Goal: Information Seeking & Learning: Understand process/instructions

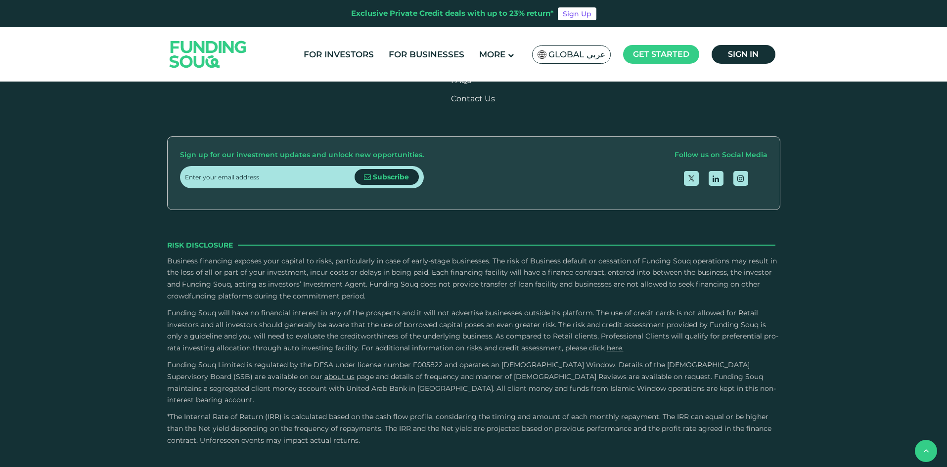
scroll to position [1335, 0]
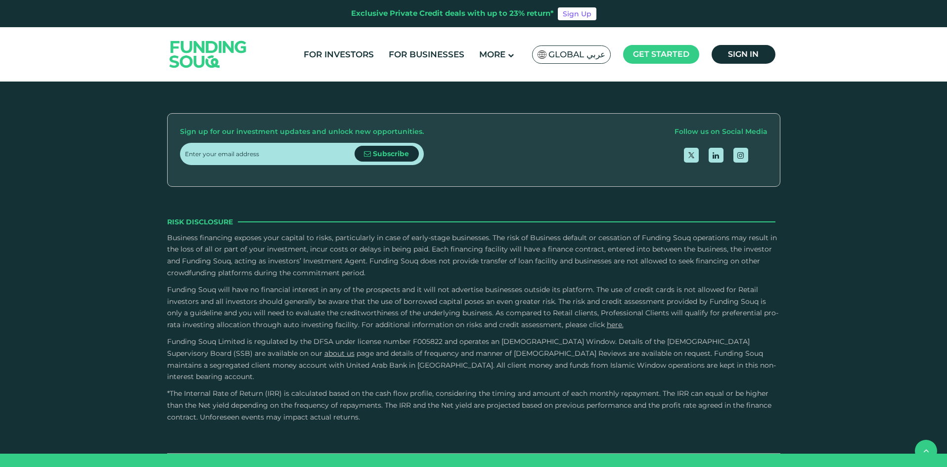
type tc-range-slider "4"
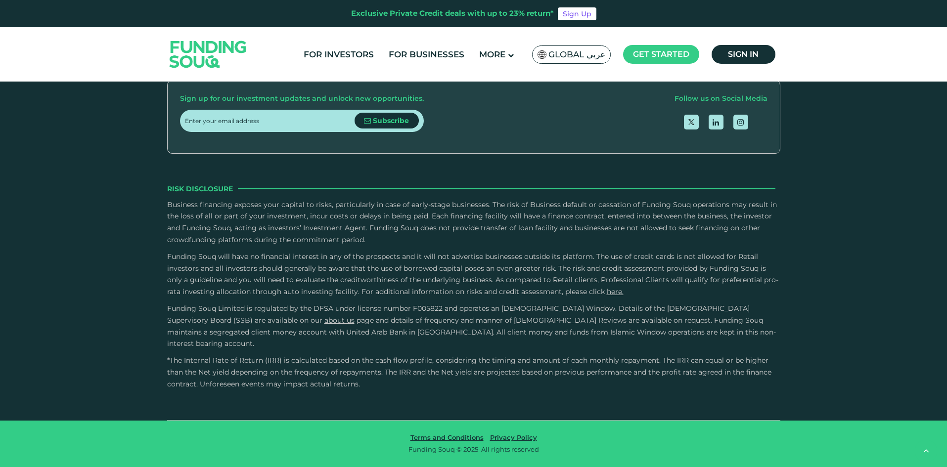
scroll to position [1731, 0]
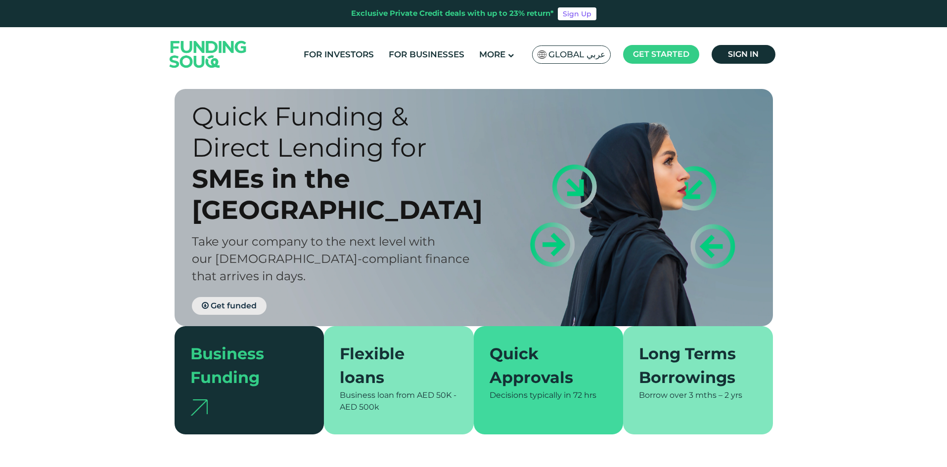
click at [241, 301] on span "Get funded" at bounding box center [234, 305] width 46 height 9
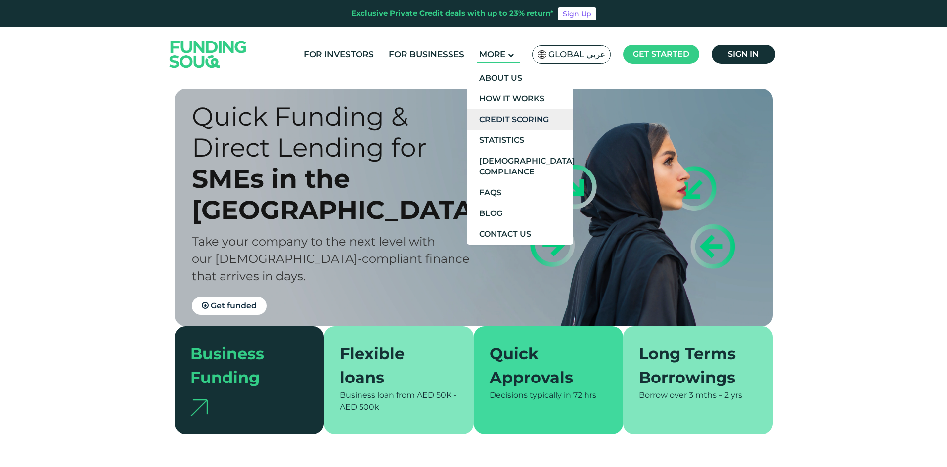
click at [516, 121] on link "Credit Scoring" at bounding box center [520, 119] width 106 height 21
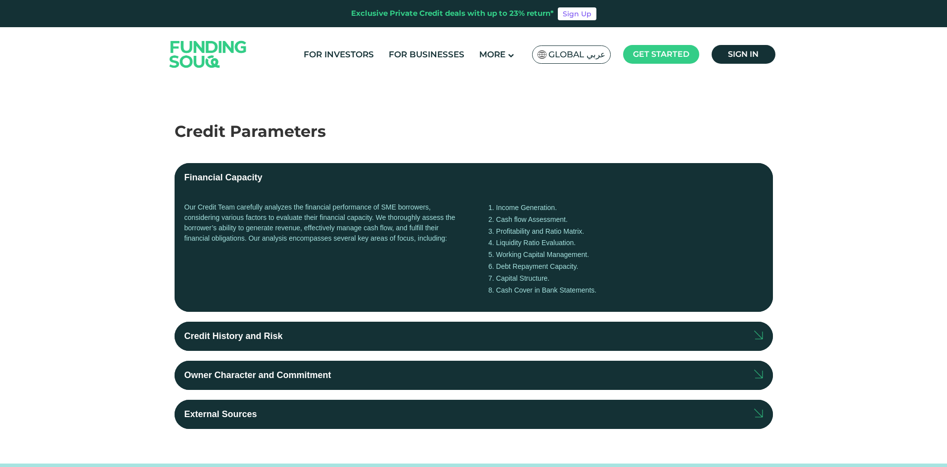
scroll to position [148, 0]
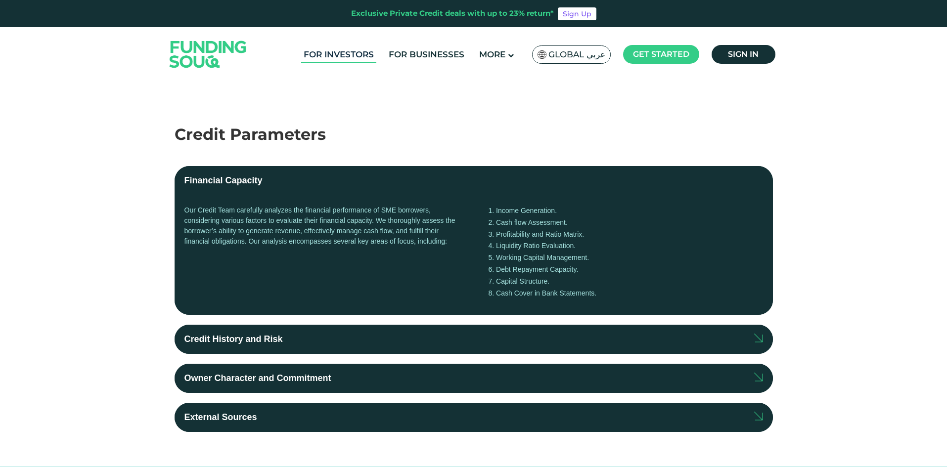
click at [360, 54] on link "For Investors" at bounding box center [338, 54] width 75 height 16
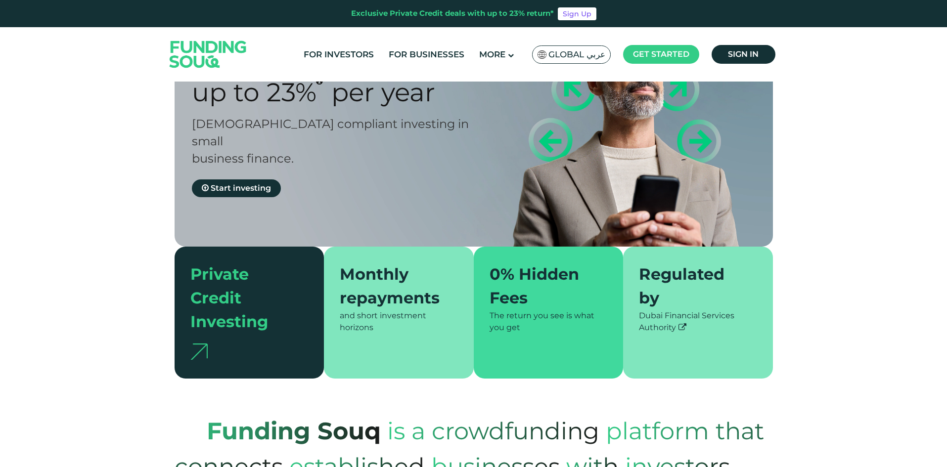
scroll to position [99, 0]
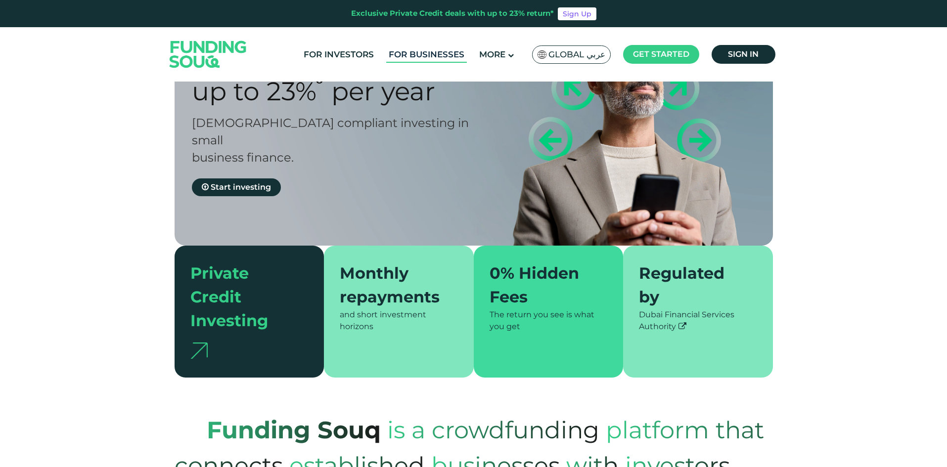
click at [435, 50] on link "For Businesses" at bounding box center [426, 54] width 81 height 16
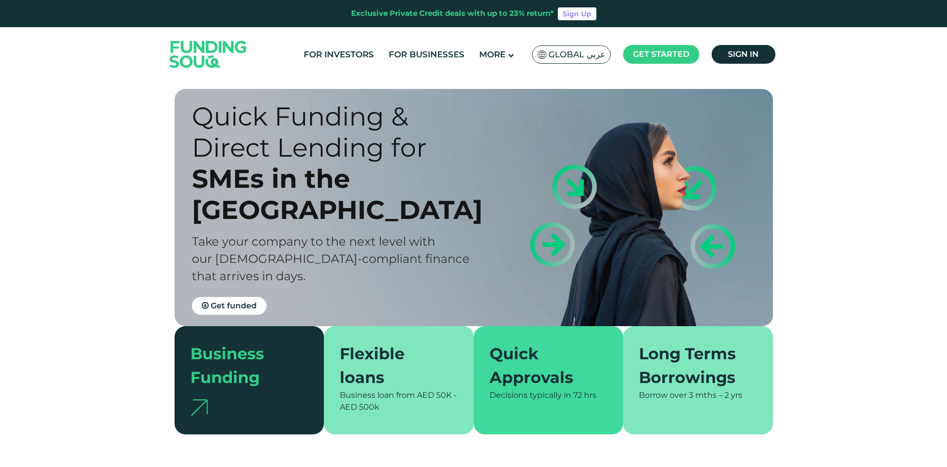
click at [671, 361] on div "Long Terms Borrowings" at bounding box center [692, 365] width 106 height 47
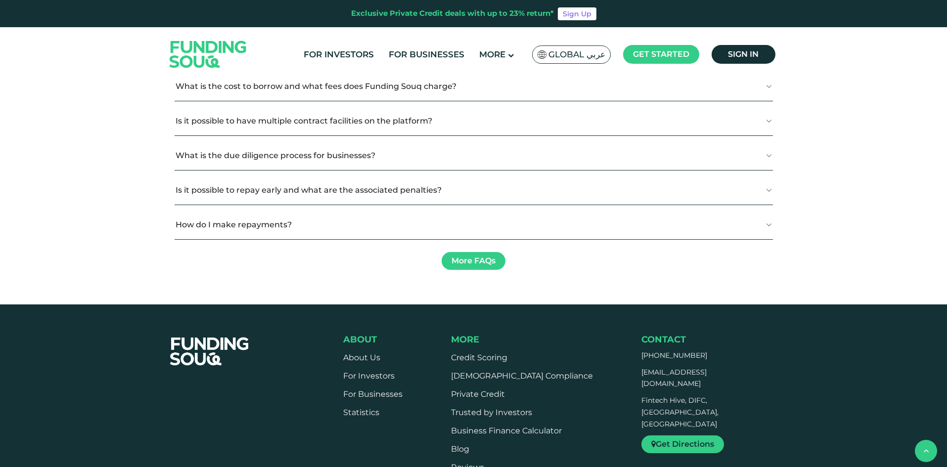
scroll to position [1236, 0]
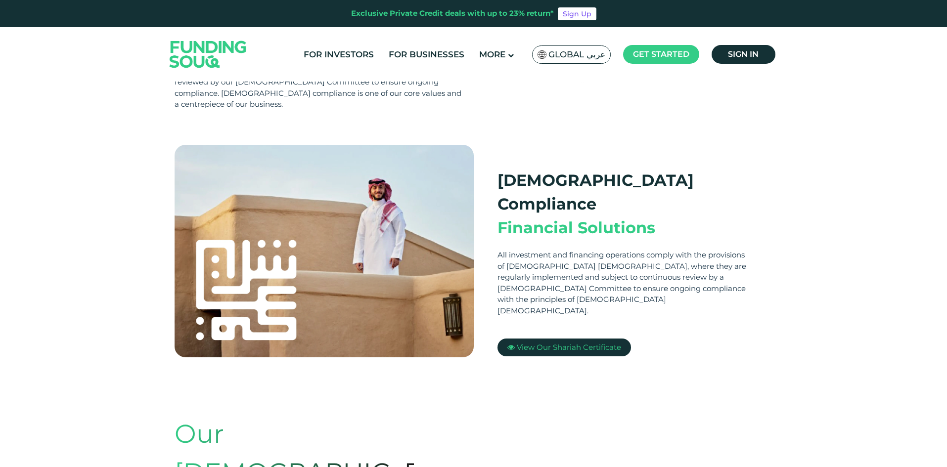
scroll to position [198, 0]
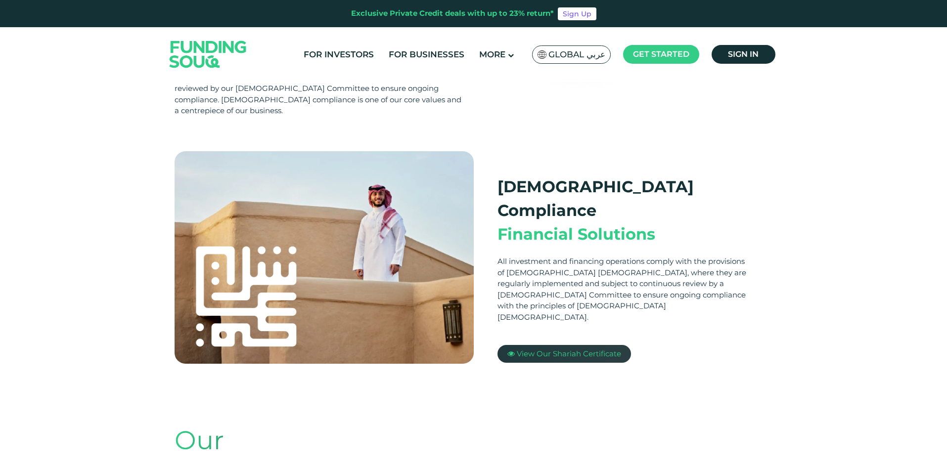
click at [558, 349] on span "View Our Shariah Certificate" at bounding box center [569, 353] width 104 height 9
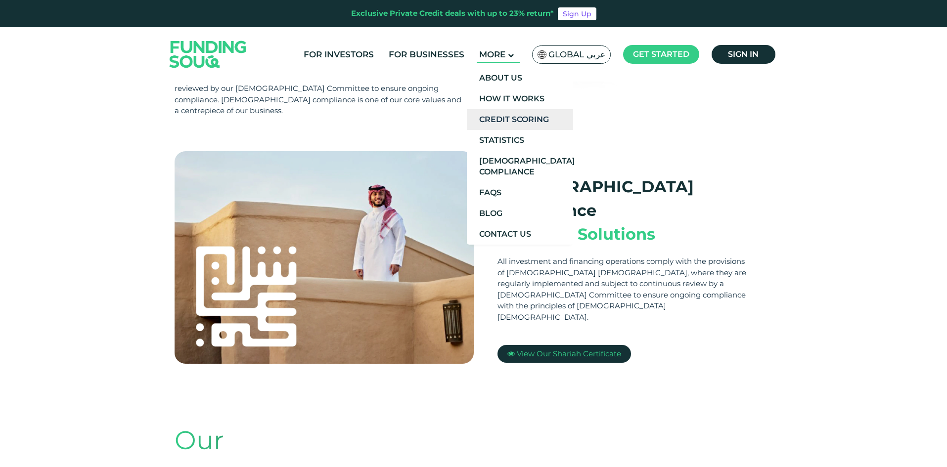
click at [507, 119] on link "Credit Scoring" at bounding box center [520, 119] width 106 height 21
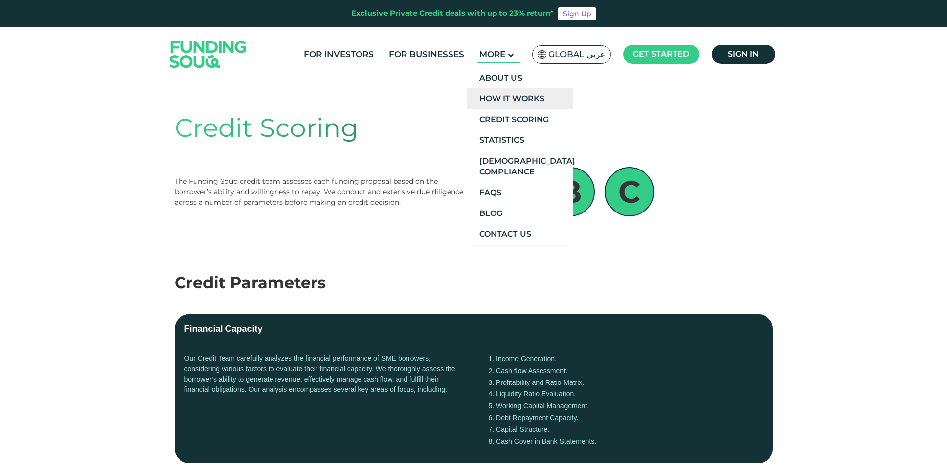
click at [506, 96] on link "How It Works" at bounding box center [520, 99] width 106 height 21
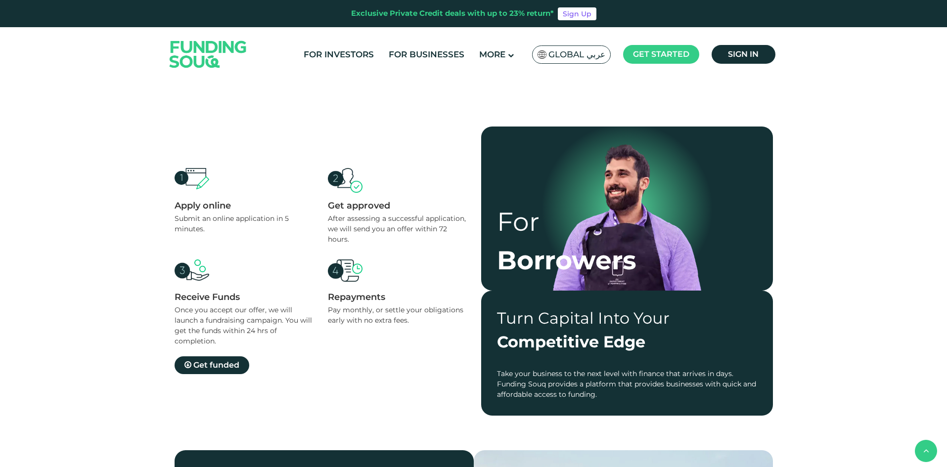
scroll to position [742, 0]
